Goal: Task Accomplishment & Management: Manage account settings

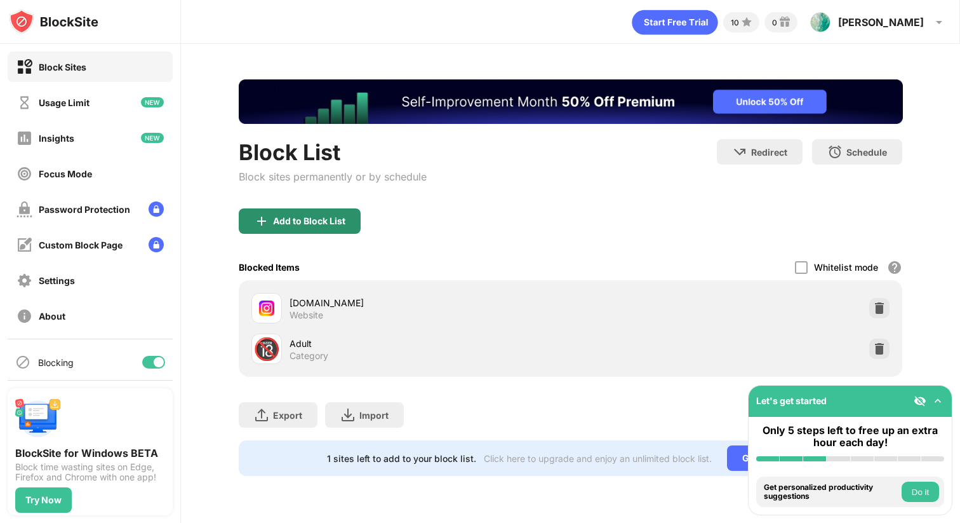
click at [318, 223] on div "Add to Block List" at bounding box center [309, 221] width 72 height 10
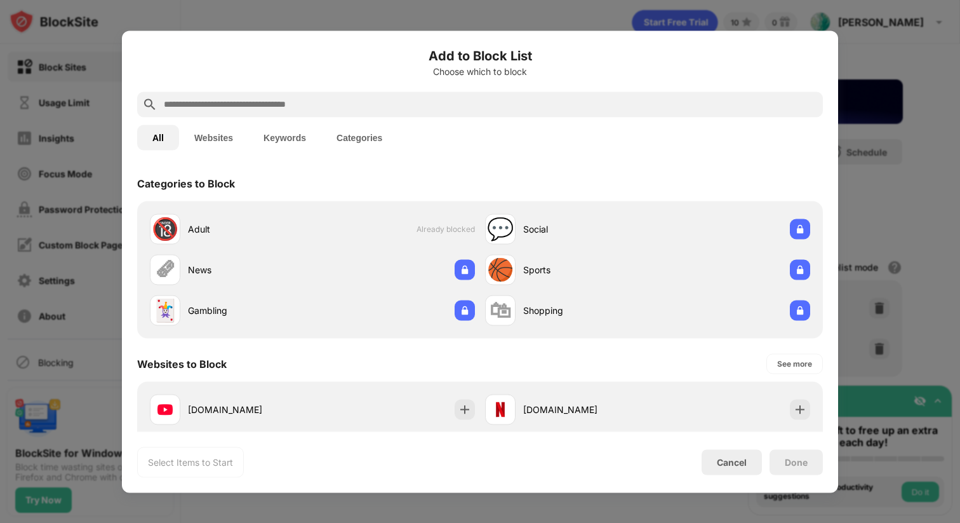
click at [344, 118] on div "All Websites Keywords Categories" at bounding box center [480, 137] width 686 height 41
click at [346, 111] on input "text" at bounding box center [490, 104] width 655 height 15
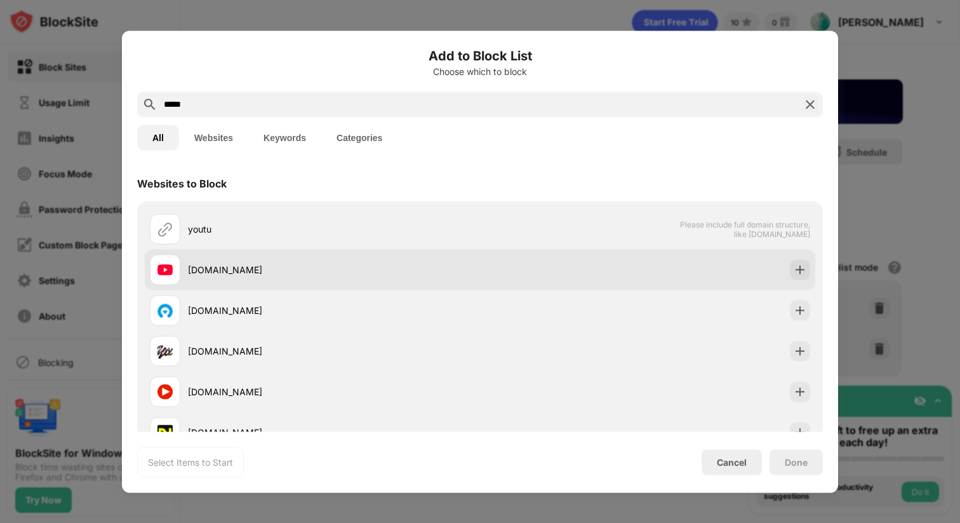
type input "*****"
click at [229, 262] on div "[DOMAIN_NAME]" at bounding box center [315, 269] width 330 height 30
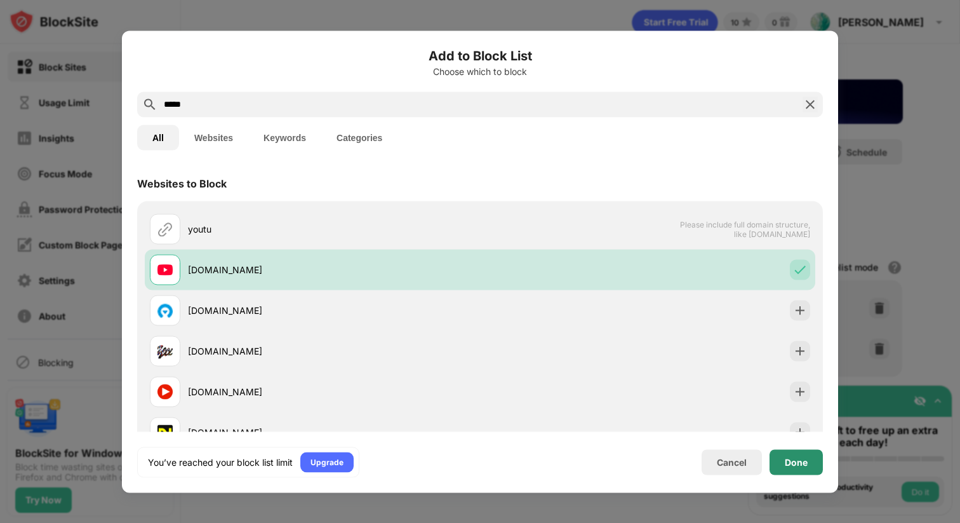
click at [784, 458] on div "Done" at bounding box center [796, 461] width 53 height 25
